Goal: Task Accomplishment & Management: Manage account settings

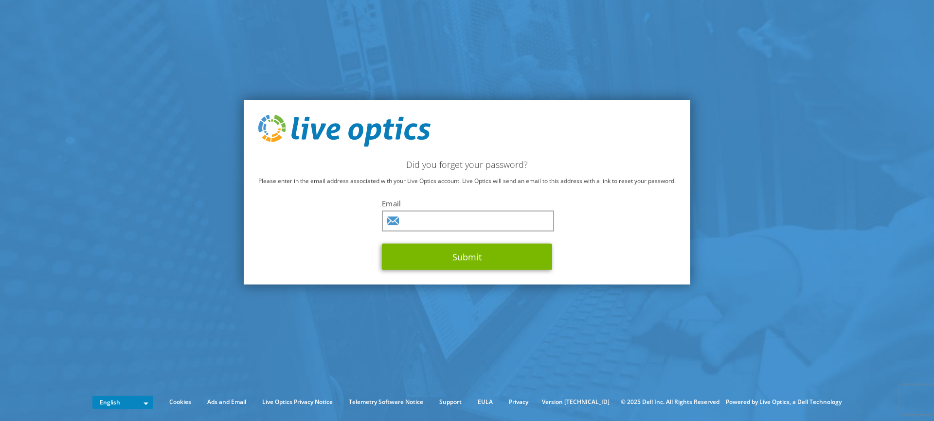
click at [541, 219] on keeper-lock "Open Keeper Popup" at bounding box center [544, 221] width 12 height 12
type input "[EMAIL_ADDRESS][DOMAIN_NAME]"
click at [476, 238] on div "Email millera@kalamazoocity.org Submit" at bounding box center [467, 234] width 170 height 72
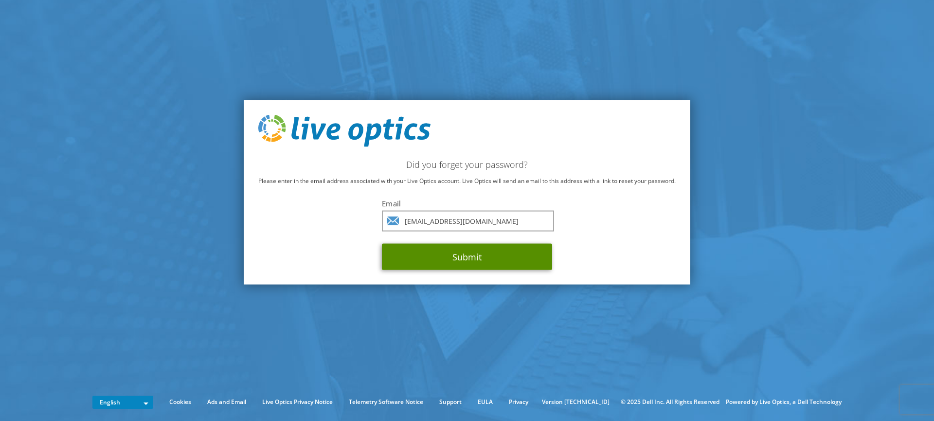
click at [466, 258] on button "Submit" at bounding box center [467, 256] width 170 height 26
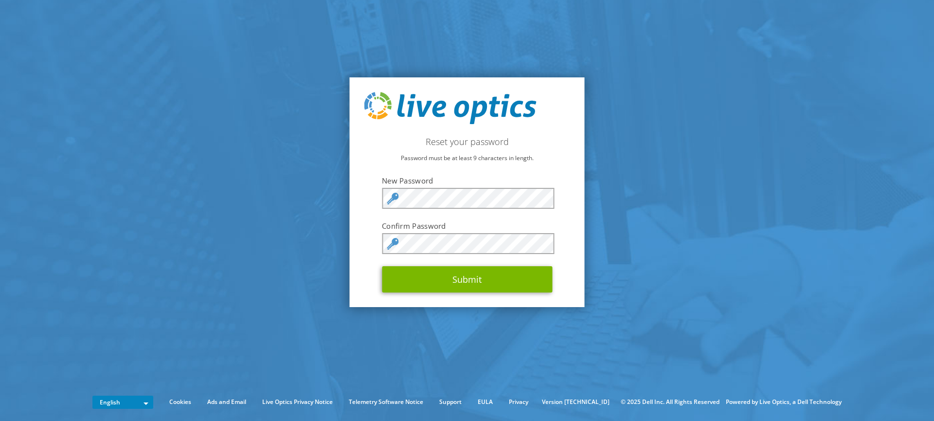
click at [539, 197] on keeper-lock "Open Keeper Popup" at bounding box center [544, 198] width 12 height 12
click at [540, 243] on keeper-lock "Open Keeper Popup" at bounding box center [544, 243] width 12 height 12
click at [512, 290] on button "Submit" at bounding box center [467, 279] width 170 height 26
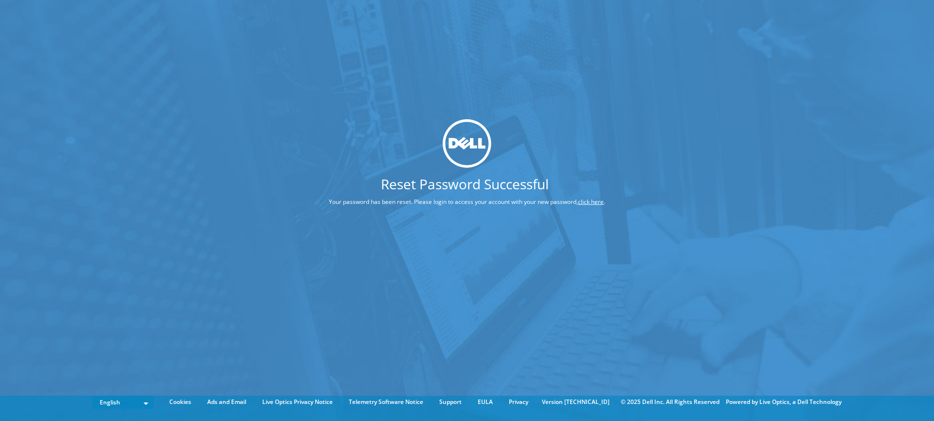
click at [588, 203] on link "click here" at bounding box center [591, 202] width 26 height 8
